Goal: Transaction & Acquisition: Download file/media

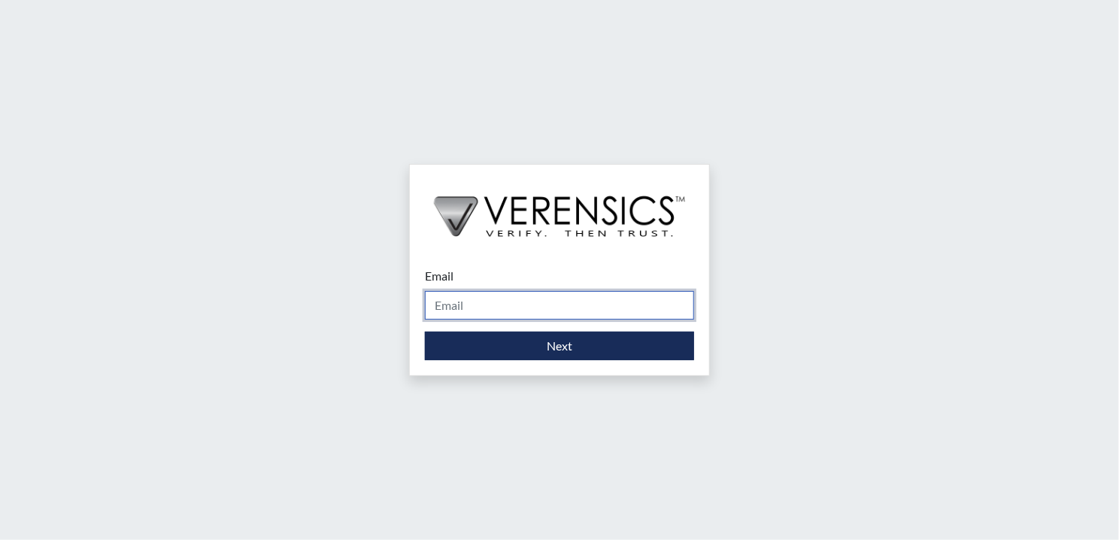
click at [460, 306] on input "Email" at bounding box center [559, 305] width 269 height 29
type input "[DOMAIN_NAME][EMAIL_ADDRESS][DOMAIN_NAME]"
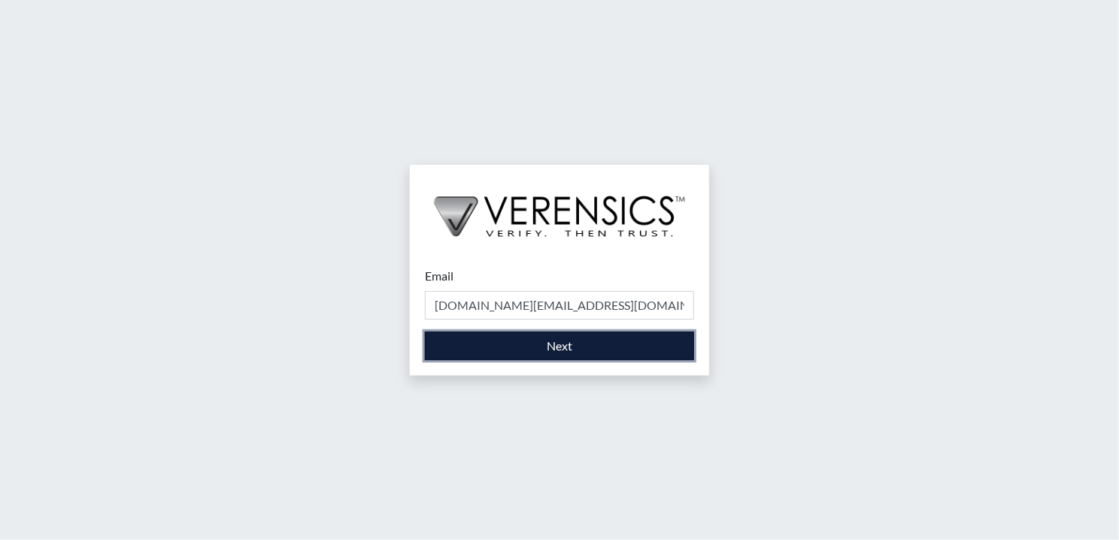
click at [548, 359] on button "Next" at bounding box center [559, 346] width 269 height 29
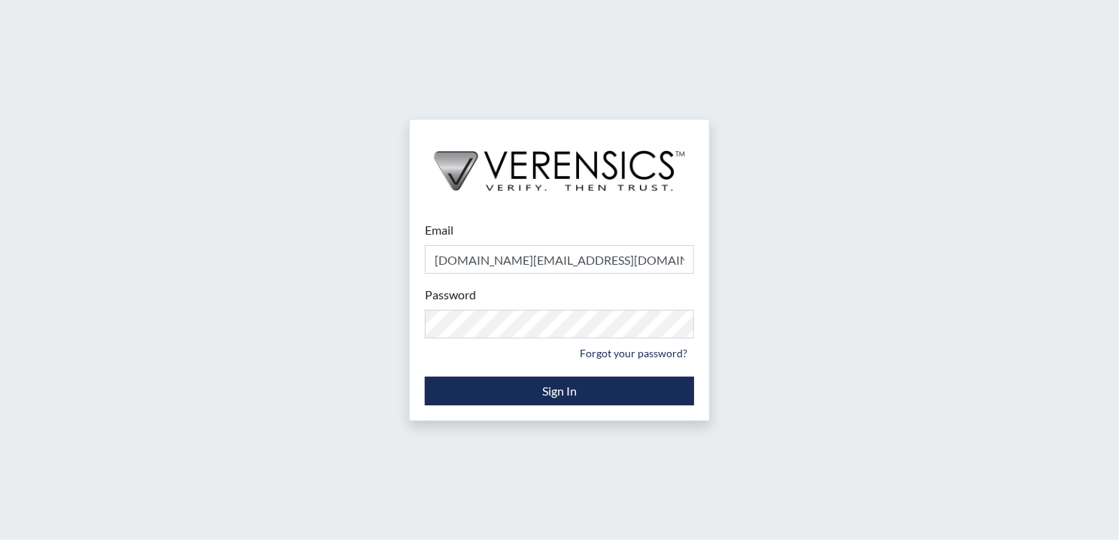
click at [373, 372] on div "Email asti.green@gdc.ga.gov Please provide your email address. Password Please …" at bounding box center [559, 270] width 1119 height 540
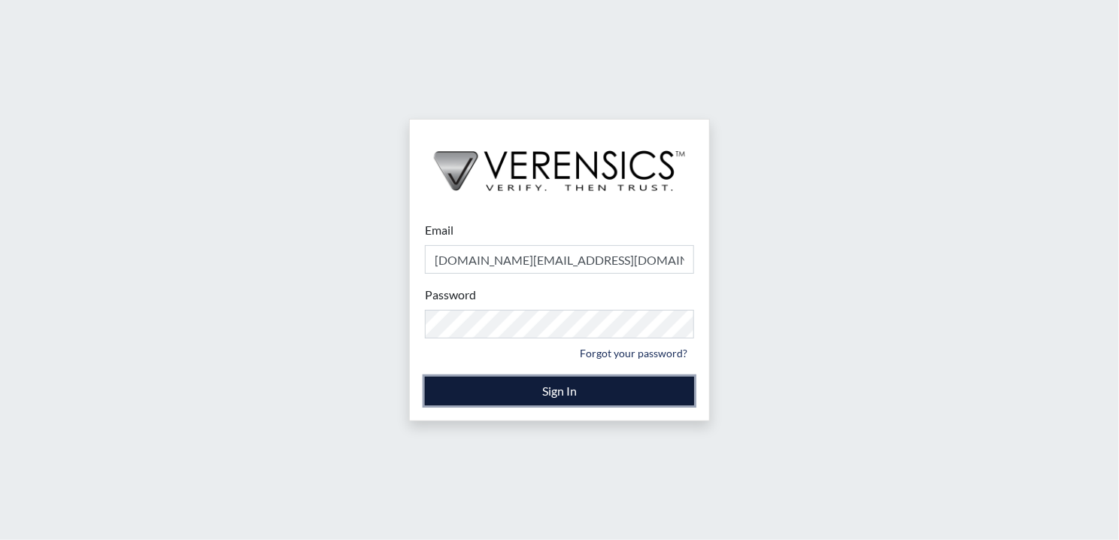
click at [535, 395] on button "Sign In" at bounding box center [559, 391] width 269 height 29
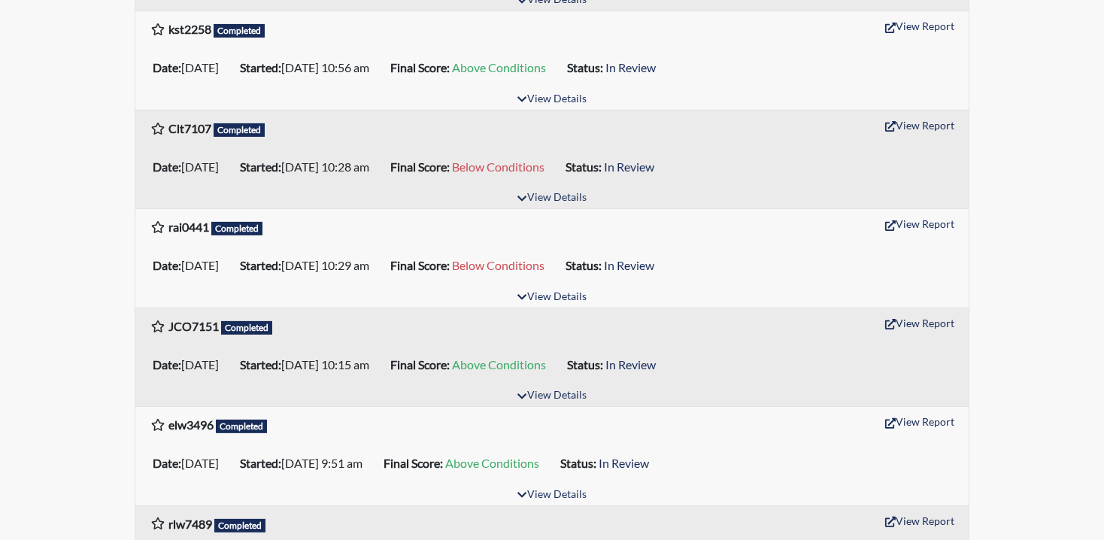
scroll to position [802, 0]
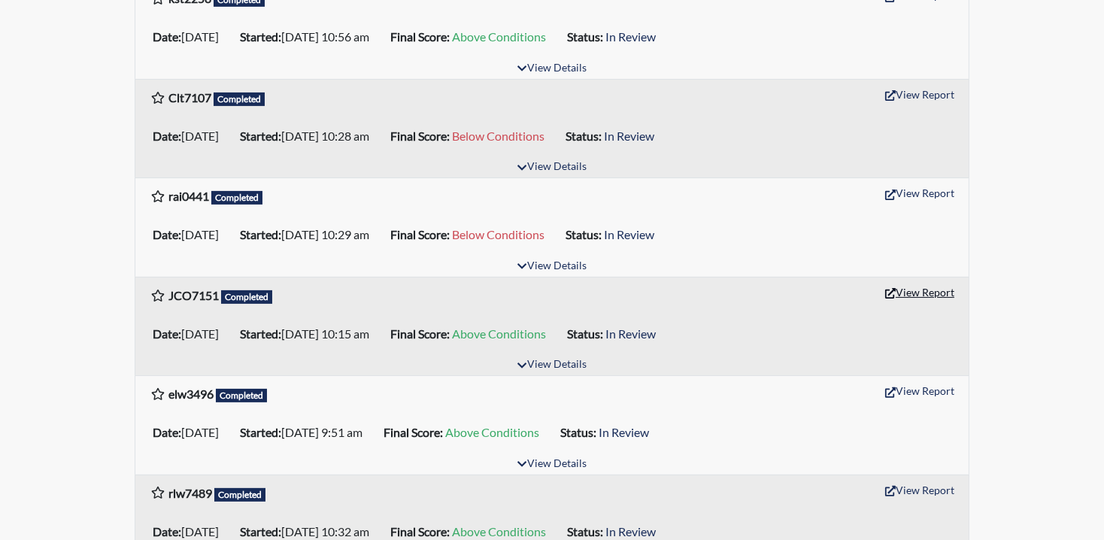
click at [915, 291] on button "View Report" at bounding box center [920, 292] width 83 height 23
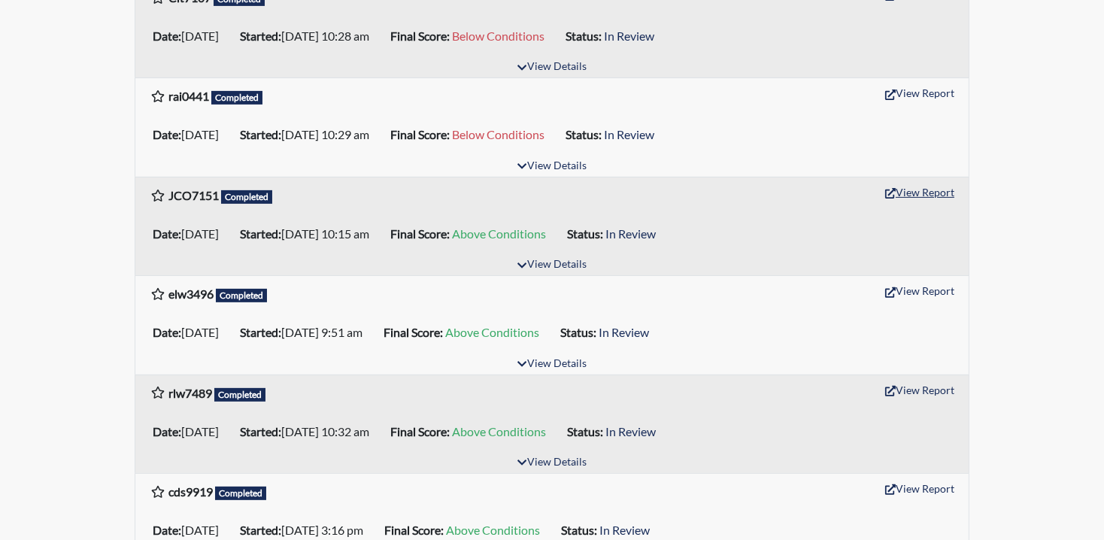
scroll to position [903, 0]
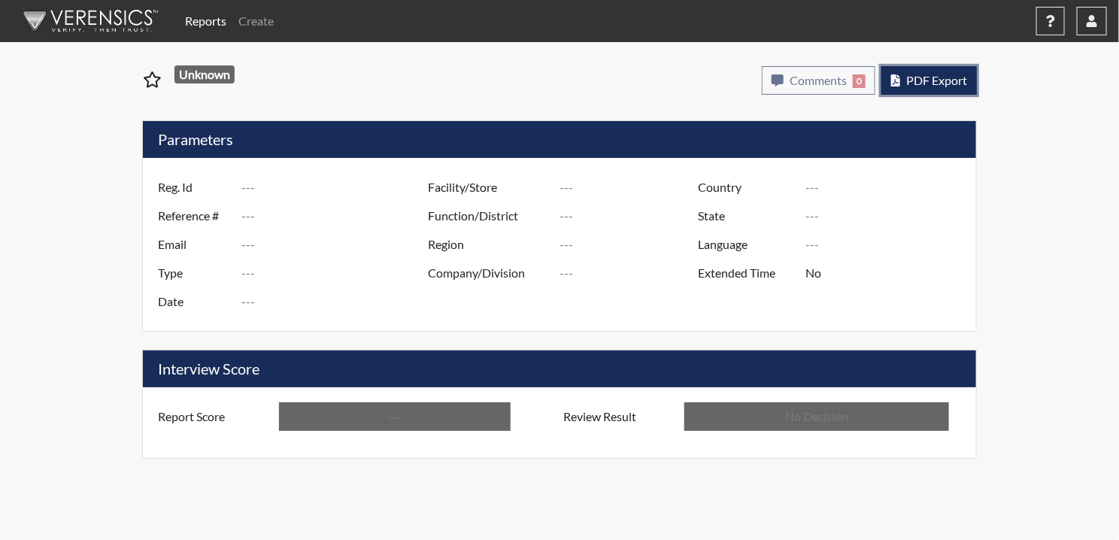
type input "JCO7151"
type input "50811"
type input "---"
type input "Corrections Pre-Employment"
type input "[DATE]"
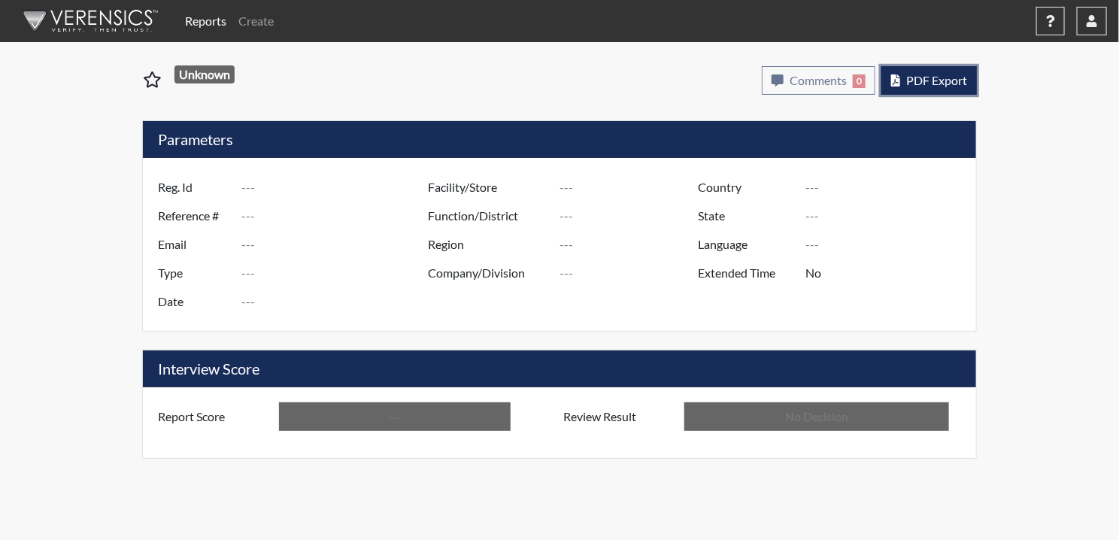
type input "Pulaski SP"
type input "[GEOGRAPHIC_DATA]"
type input "[US_STATE]"
type input "English"
type input "Above Conditions"
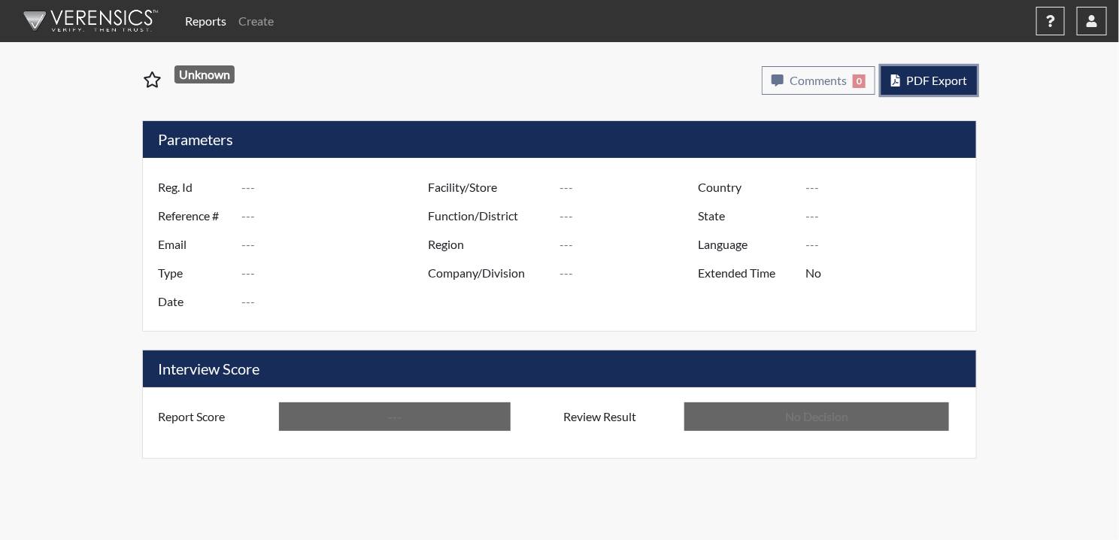
type input "In Review"
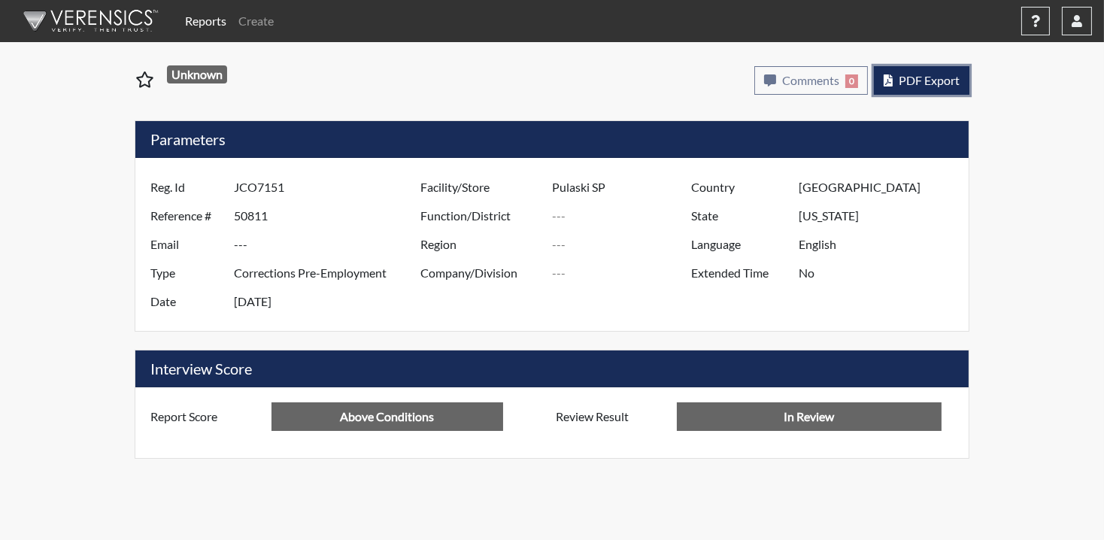
click at [940, 83] on span "PDF Export" at bounding box center [929, 80] width 61 height 14
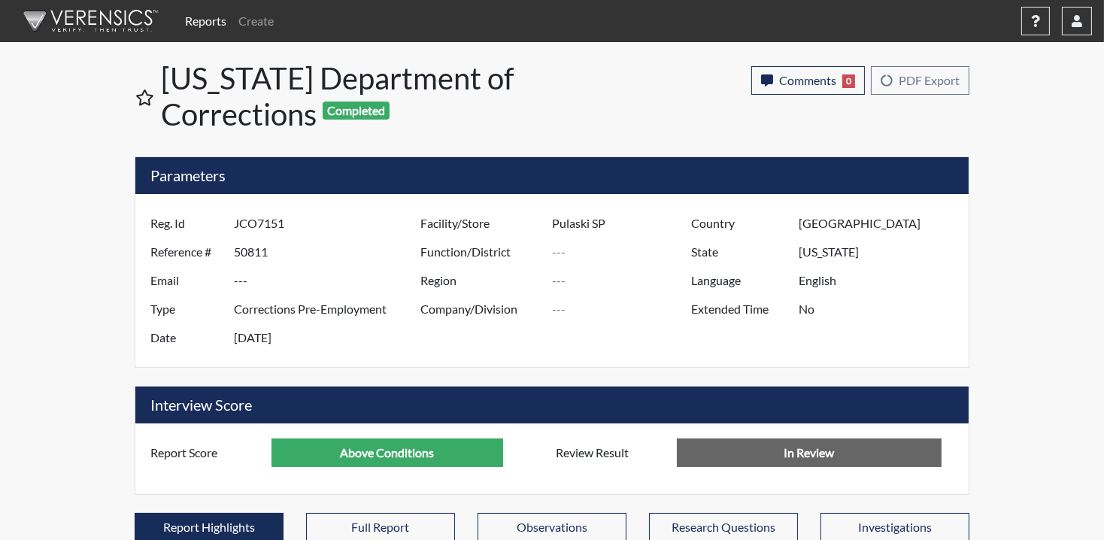
scroll to position [250, 625]
